Goal: Task Accomplishment & Management: Use online tool/utility

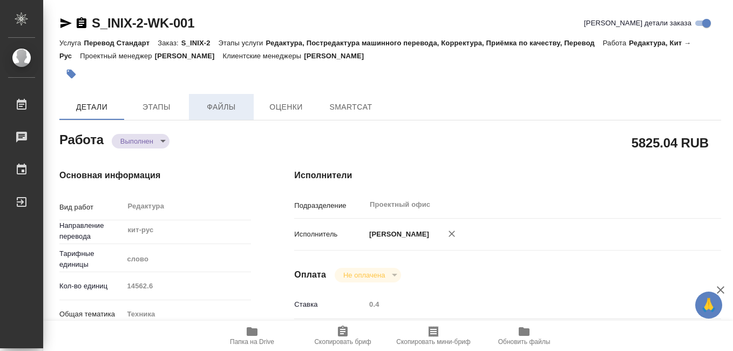
type textarea "x"
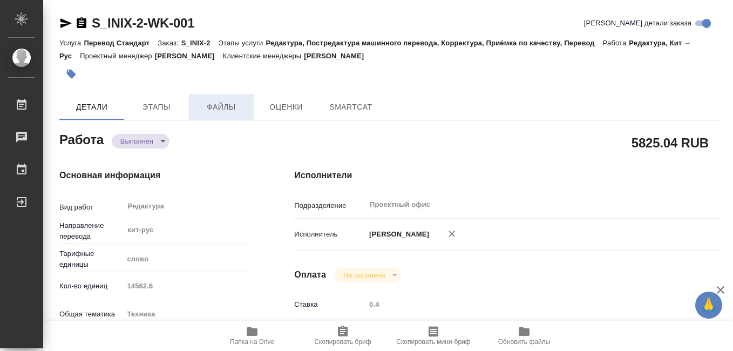
type textarea "x"
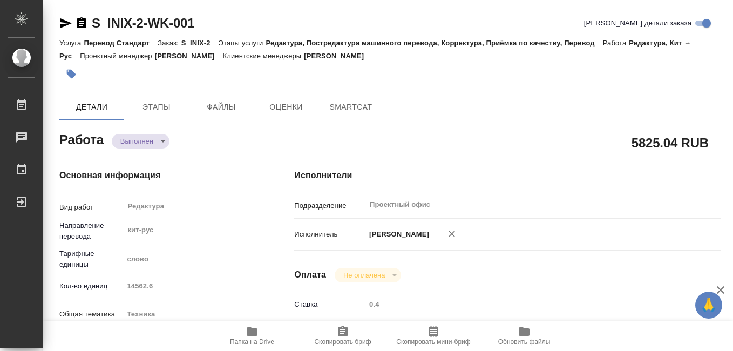
type textarea "x"
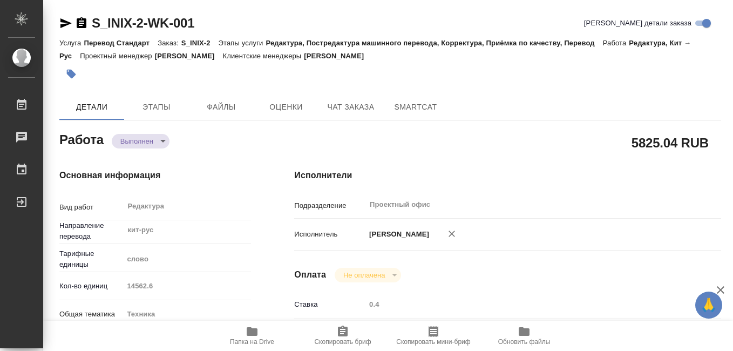
scroll to position [54, 0]
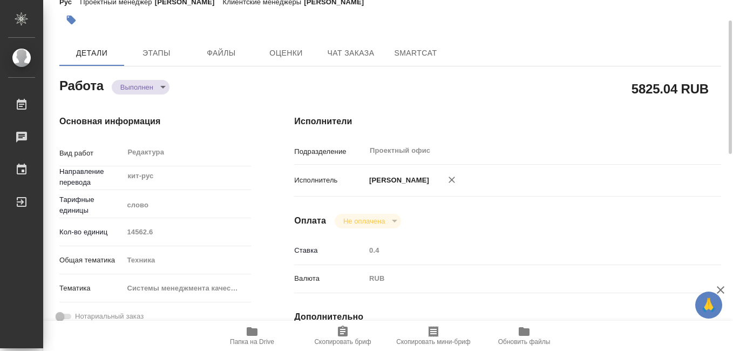
type textarea "x"
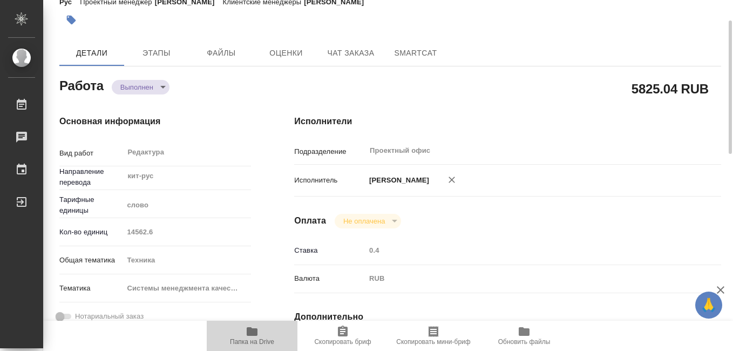
click at [249, 339] on span "Папка на Drive" at bounding box center [252, 342] width 44 height 8
type textarea "x"
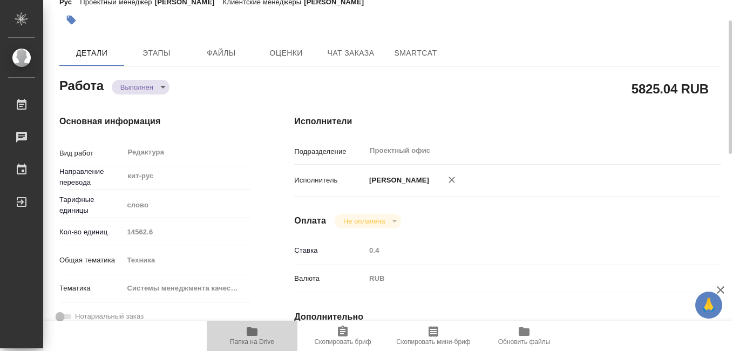
type textarea "x"
